Goal: Information Seeking & Learning: Learn about a topic

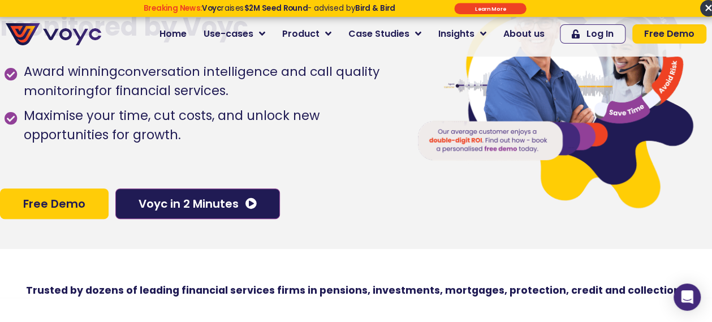
scroll to position [87, 0]
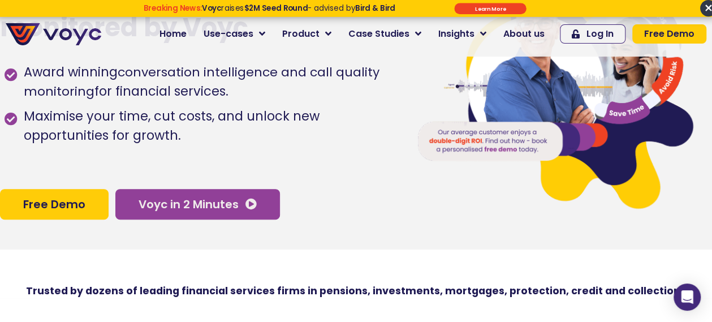
click at [198, 200] on span "Voyc in 2 Minutes" at bounding box center [189, 204] width 100 height 11
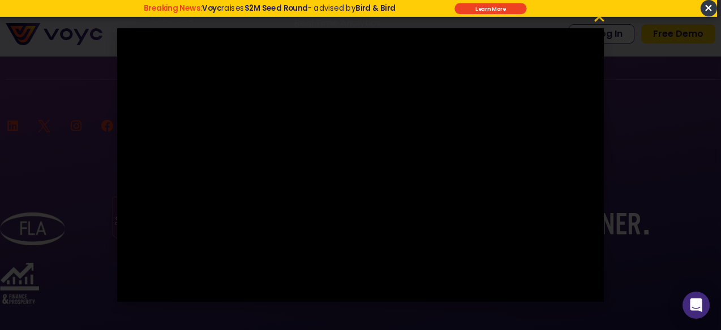
scroll to position [7596, 0]
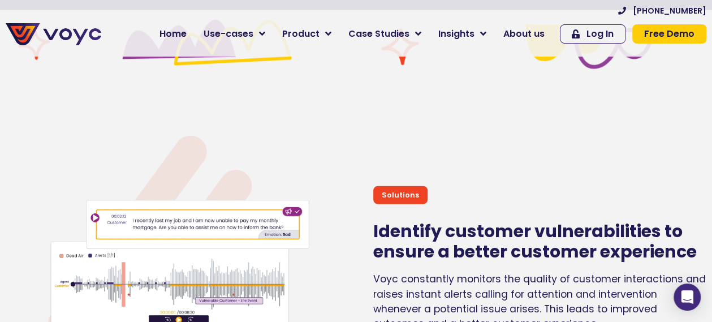
scroll to position [3349, 0]
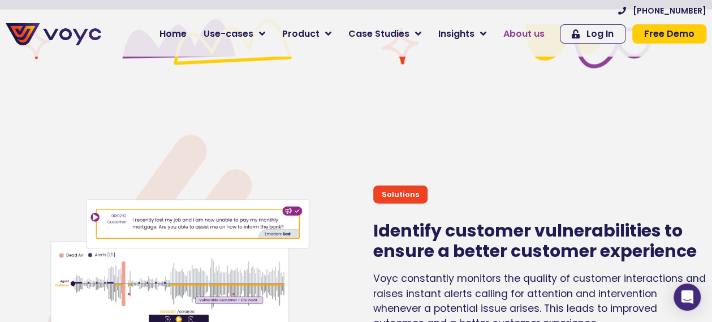
click at [538, 35] on span "About us" at bounding box center [524, 34] width 41 height 14
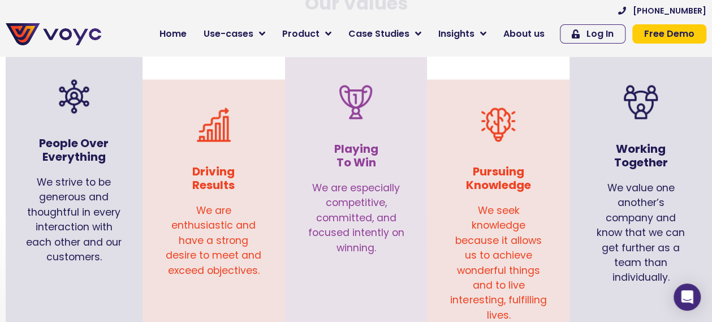
scroll to position [1161, 0]
